Goal: Navigation & Orientation: Understand site structure

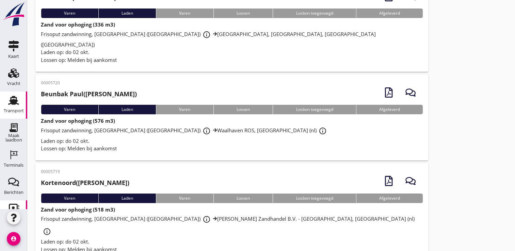
scroll to position [47, 0]
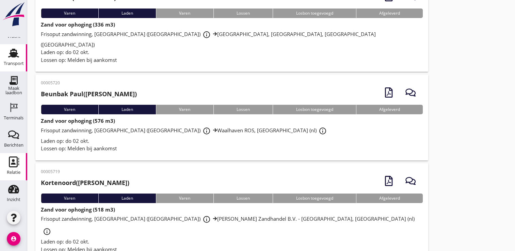
click at [16, 166] on icon "Relatie" at bounding box center [13, 162] width 11 height 11
click at [9, 165] on use at bounding box center [14, 162] width 10 height 11
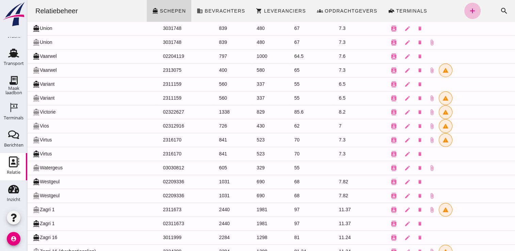
scroll to position [1851, 0]
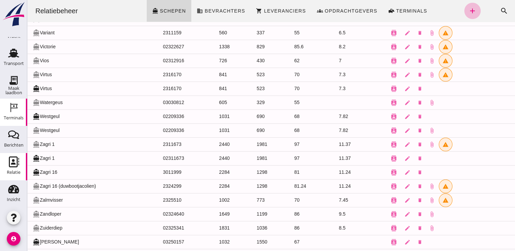
drag, startPoint x: 13, startPoint y: 113, endPoint x: 13, endPoint y: 108, distance: 5.1
click at [13, 113] on div "Terminals" at bounding box center [14, 118] width 20 height 10
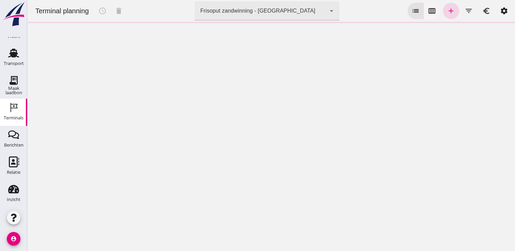
click at [428, 12] on icon "calendar_view_week" at bounding box center [432, 11] width 8 height 8
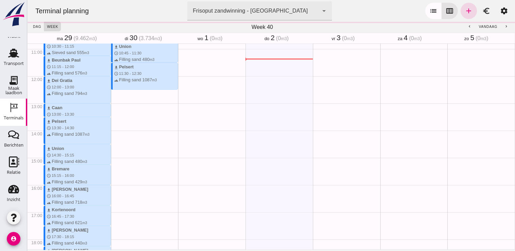
scroll to position [299, 0]
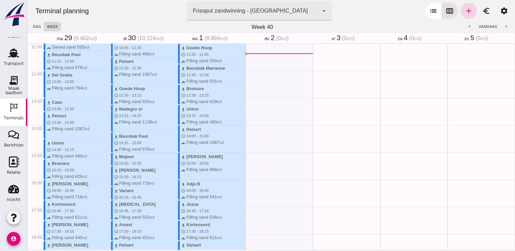
drag, startPoint x: 263, startPoint y: 54, endPoint x: 262, endPoint y: 66, distance: 12.3
click at [262, 66] on div "Geen afspraken" at bounding box center [278, 70] width 67 height 653
drag, startPoint x: 253, startPoint y: 54, endPoint x: 254, endPoint y: 70, distance: 15.7
click at [254, 70] on div "schedule 11:30 - 12:00" at bounding box center [278, 70] width 67 height 653
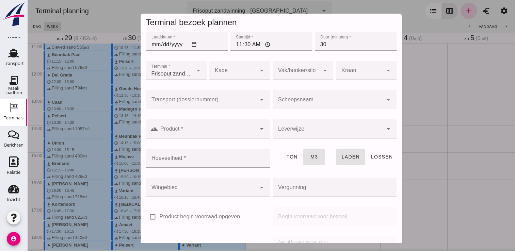
click at [299, 95] on div at bounding box center [328, 99] width 110 height 19
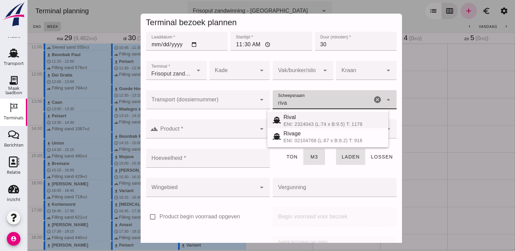
click at [305, 118] on div "Rival" at bounding box center [332, 117] width 99 height 8
type input "Rival"
type input "1070"
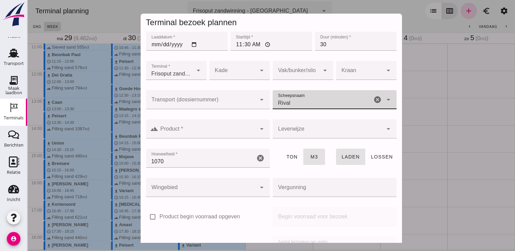
scroll to position [78, 0]
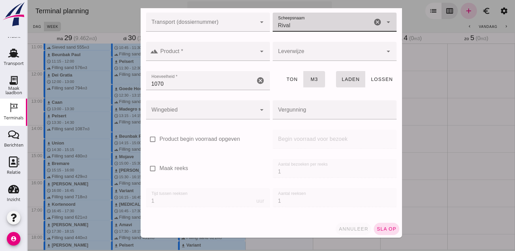
type input "Rival"
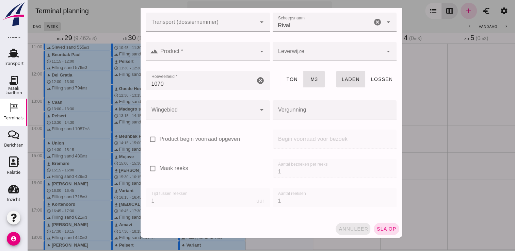
click at [347, 231] on span "annuleer" at bounding box center [353, 228] width 30 height 5
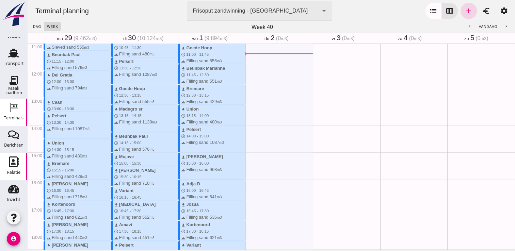
click at [1, 161] on link "Relatie Relatie" at bounding box center [13, 166] width 27 height 27
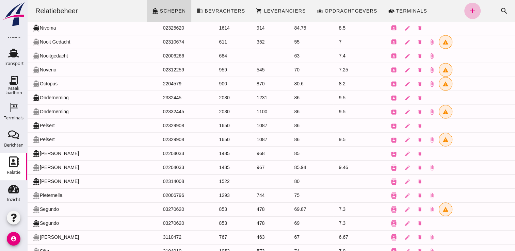
scroll to position [1205, 0]
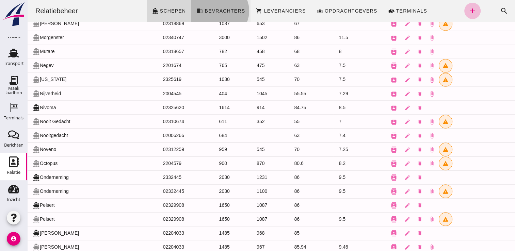
click at [210, 16] on link "business Bevrachters" at bounding box center [220, 11] width 59 height 22
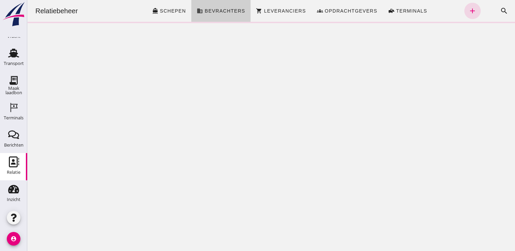
scroll to position [0, 0]
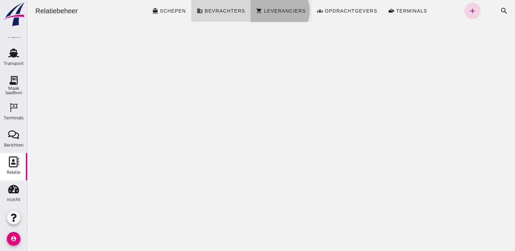
click at [285, 10] on span "Leveranciers" at bounding box center [284, 10] width 42 height 5
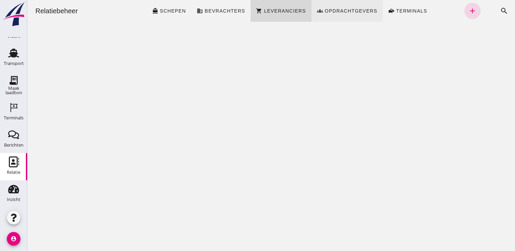
click at [347, 16] on link "groups Opdrachtgevers" at bounding box center [346, 11] width 71 height 22
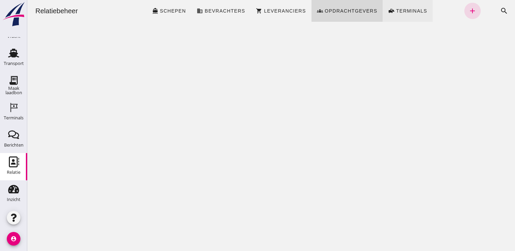
click at [405, 8] on span "Terminals" at bounding box center [411, 10] width 32 height 5
click at [399, 13] on span "Terminals" at bounding box center [411, 10] width 32 height 5
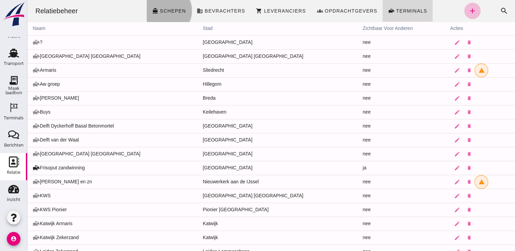
click at [176, 10] on span "Schepen" at bounding box center [173, 10] width 27 height 5
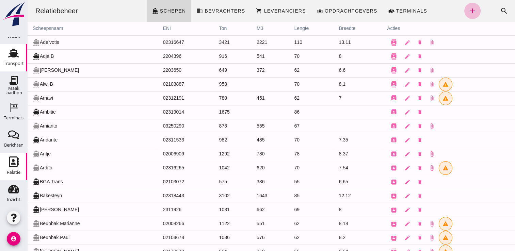
click at [17, 65] on div "Transport" at bounding box center [14, 63] width 20 height 4
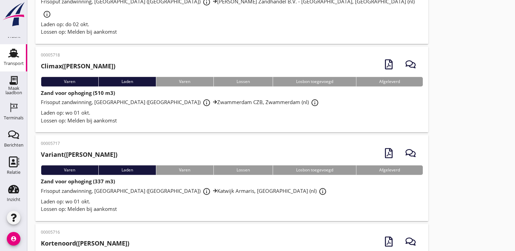
scroll to position [408, 0]
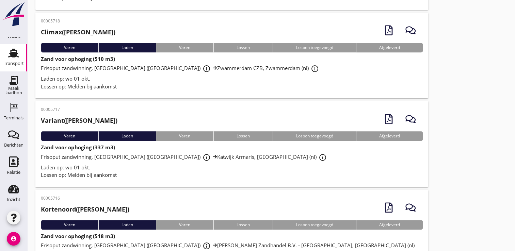
click at [8, 236] on icon "account_circle" at bounding box center [14, 239] width 14 height 14
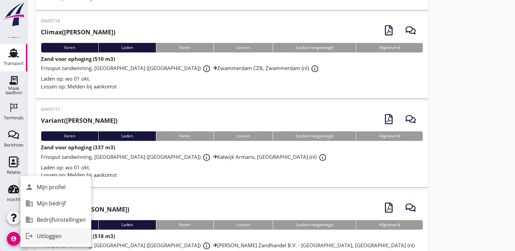
click at [42, 235] on div "Uitloggen" at bounding box center [61, 236] width 49 height 8
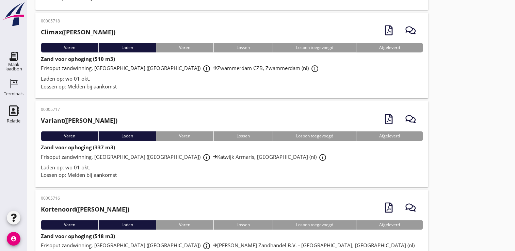
scroll to position [0, 0]
